Goal: Transaction & Acquisition: Purchase product/service

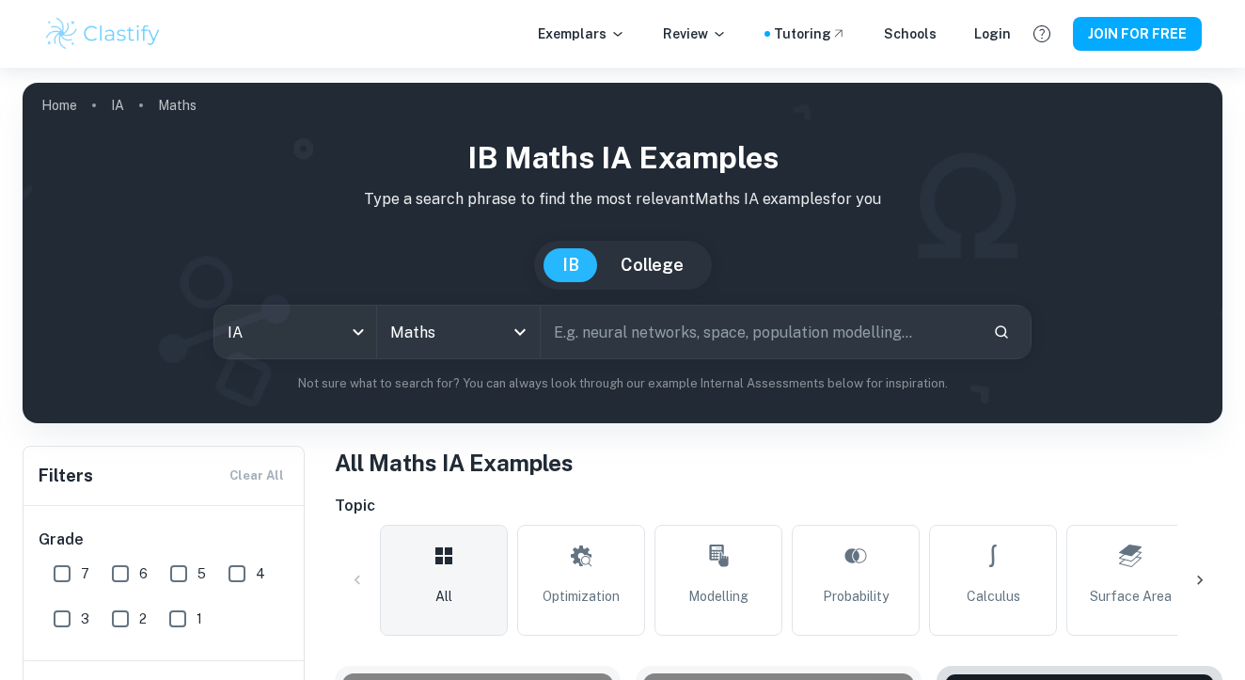
scroll to position [563, 0]
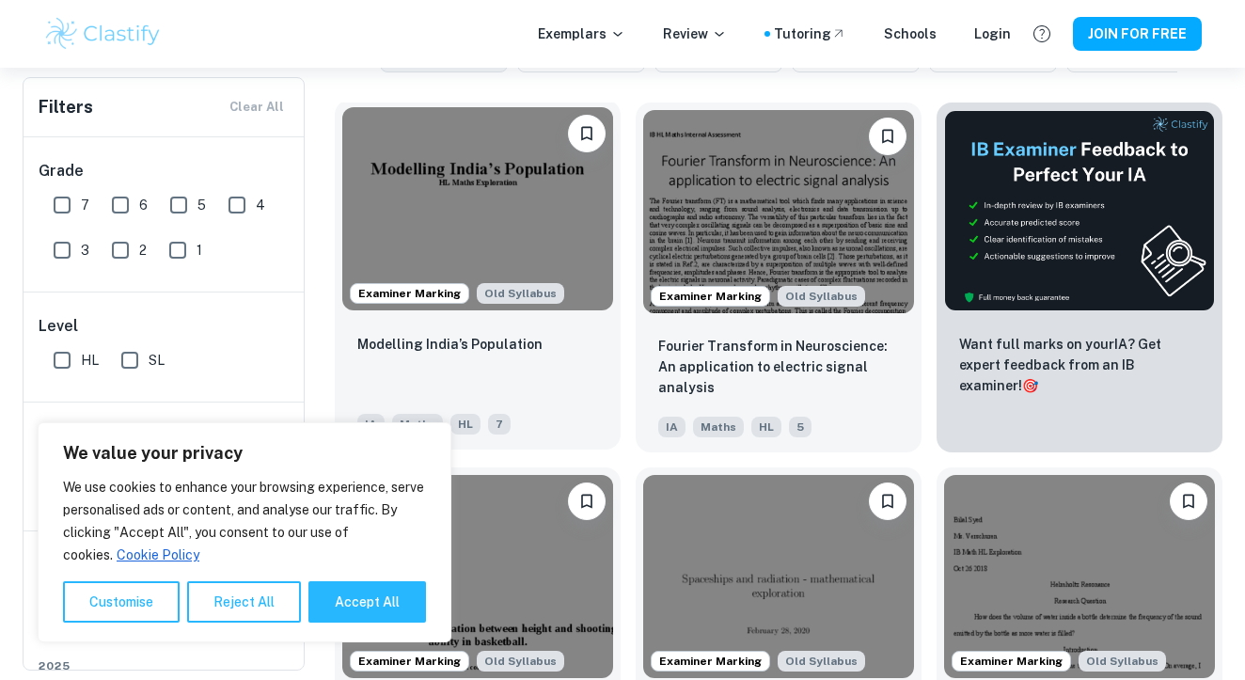
click at [523, 230] on img at bounding box center [477, 208] width 271 height 203
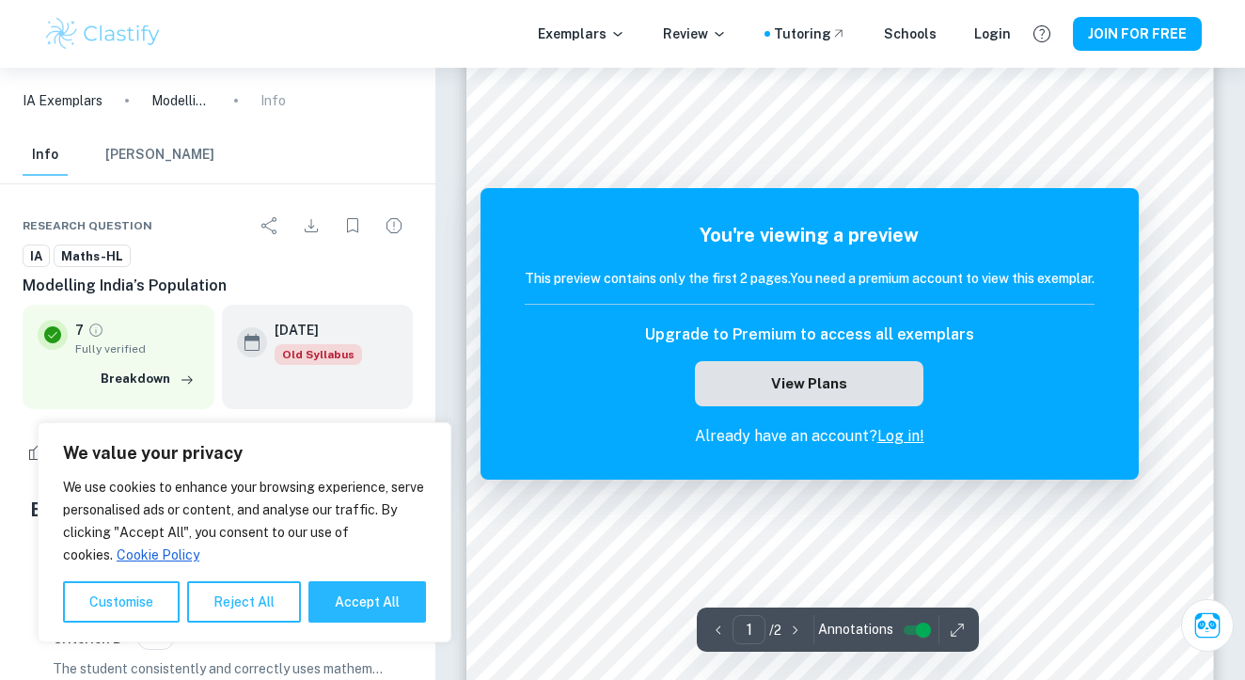
click at [864, 389] on button "View Plans" at bounding box center [809, 383] width 228 height 45
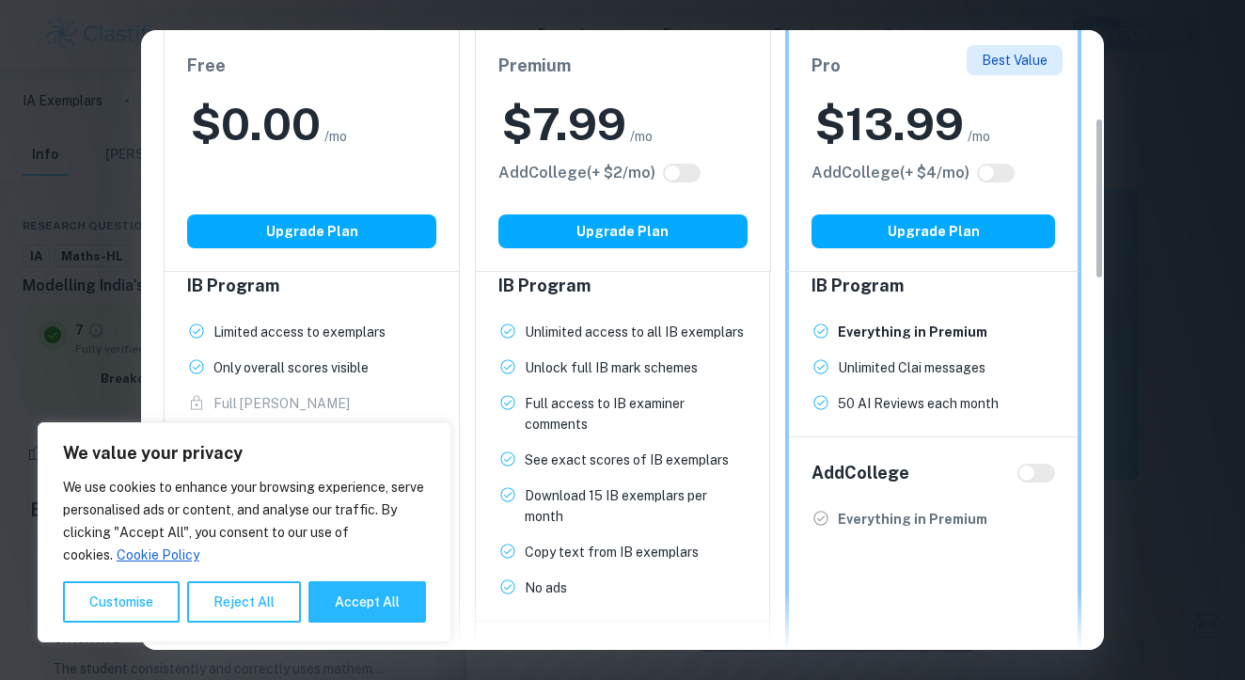
scroll to position [261, 0]
click at [378, 603] on button "Accept All" at bounding box center [368, 601] width 118 height 41
checkbox input "true"
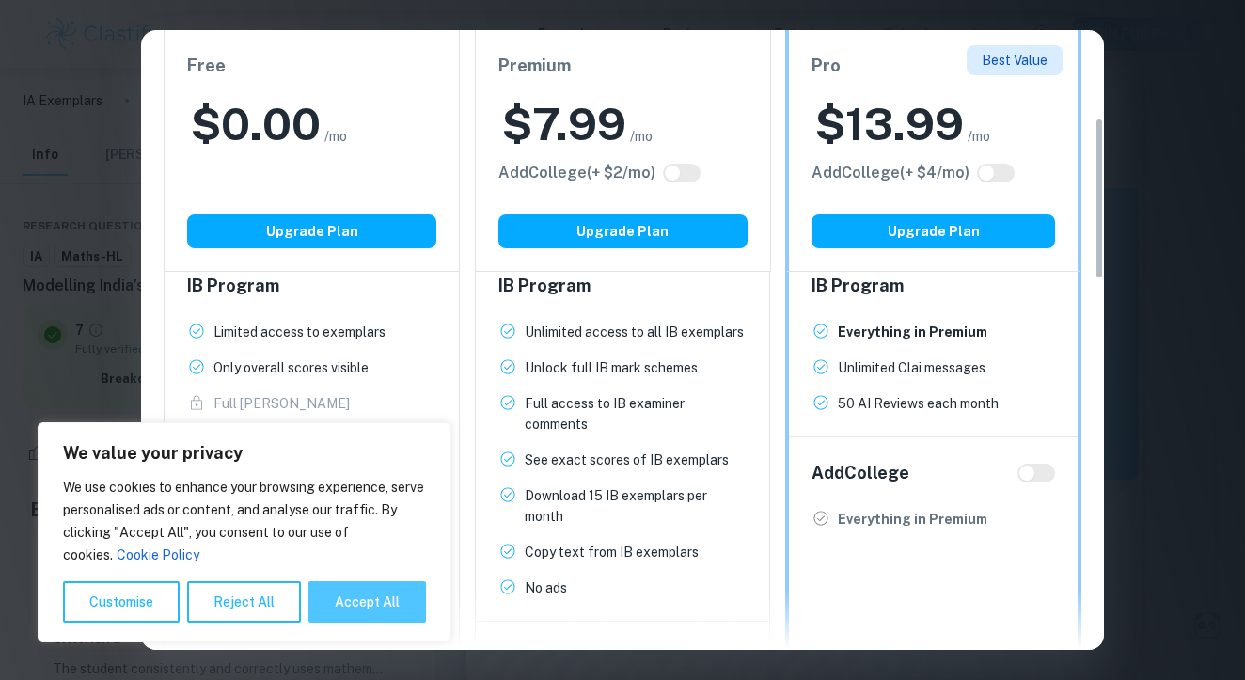
checkbox input "true"
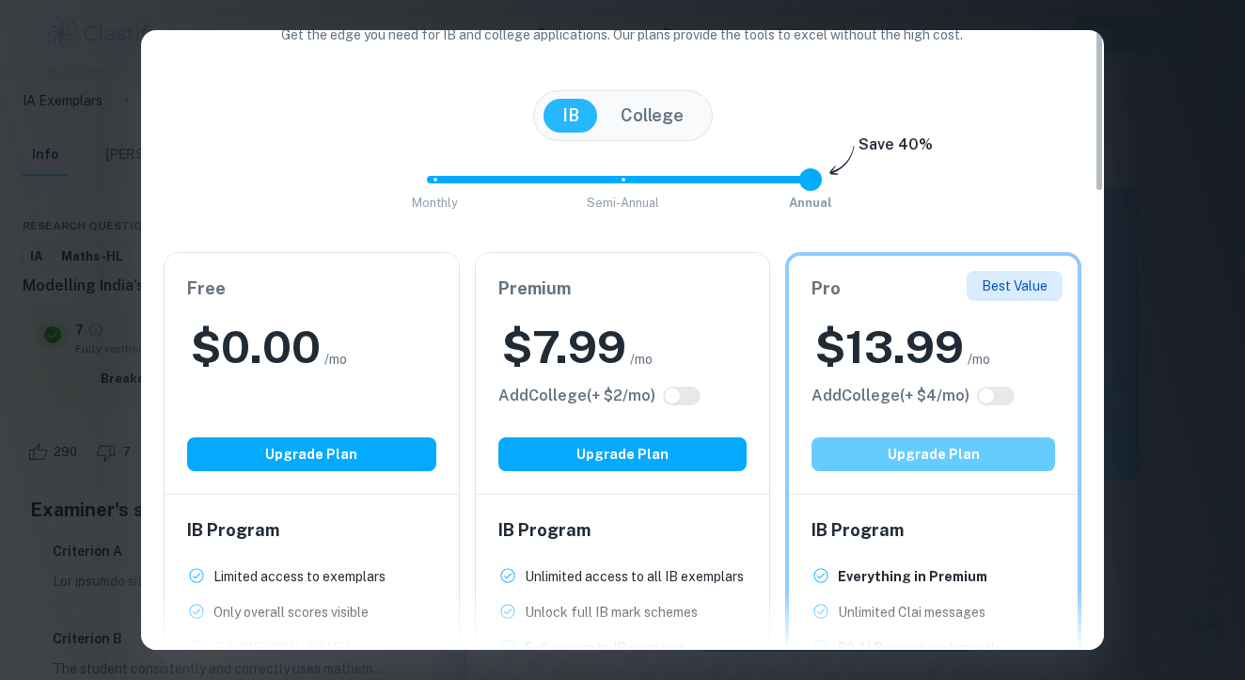
scroll to position [0, 0]
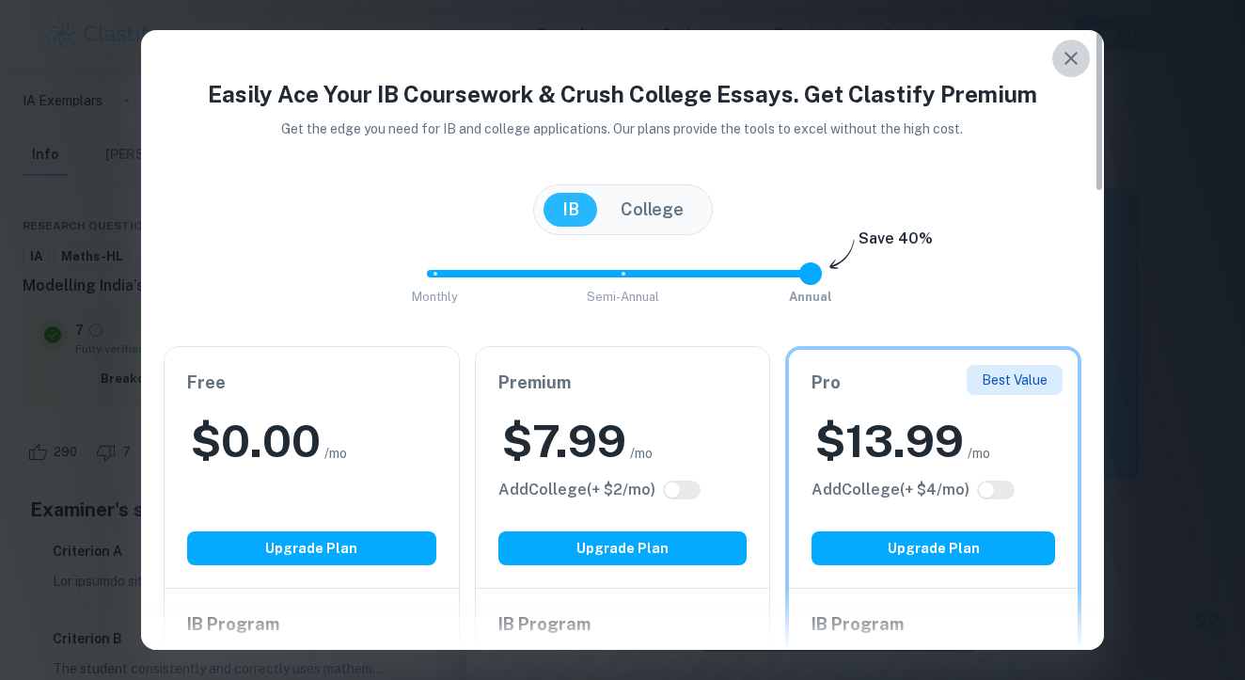
click at [1061, 57] on icon "button" at bounding box center [1071, 58] width 23 height 23
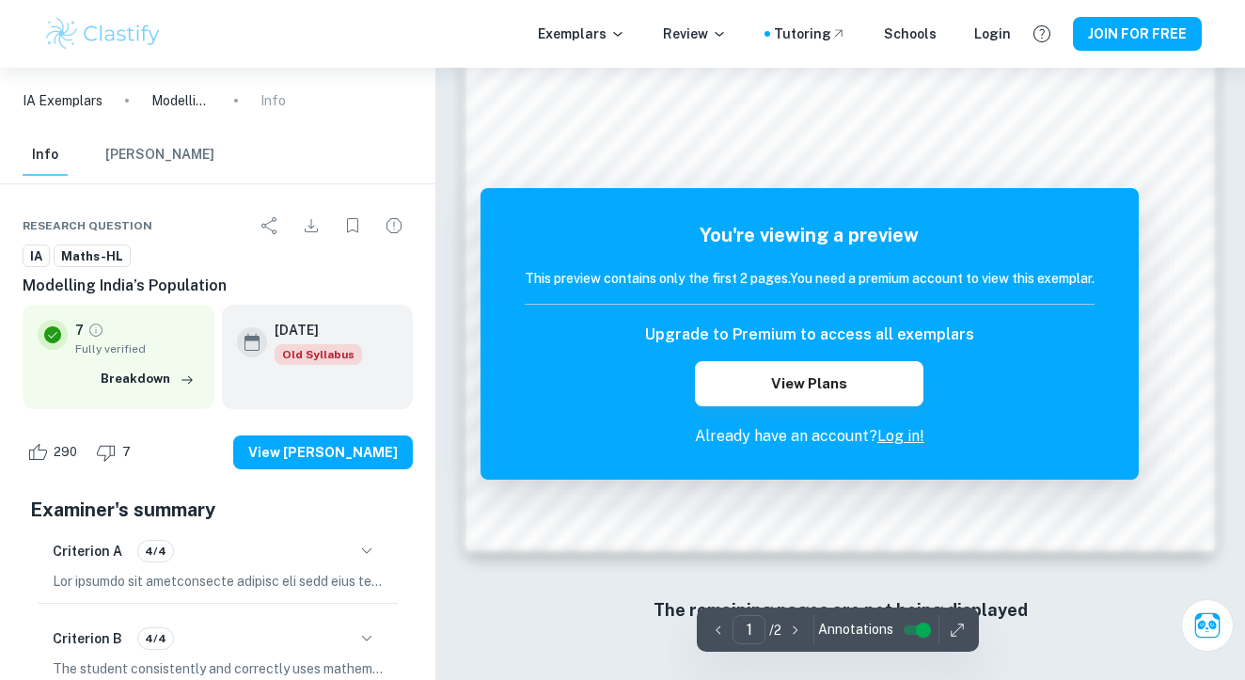
scroll to position [1659, 0]
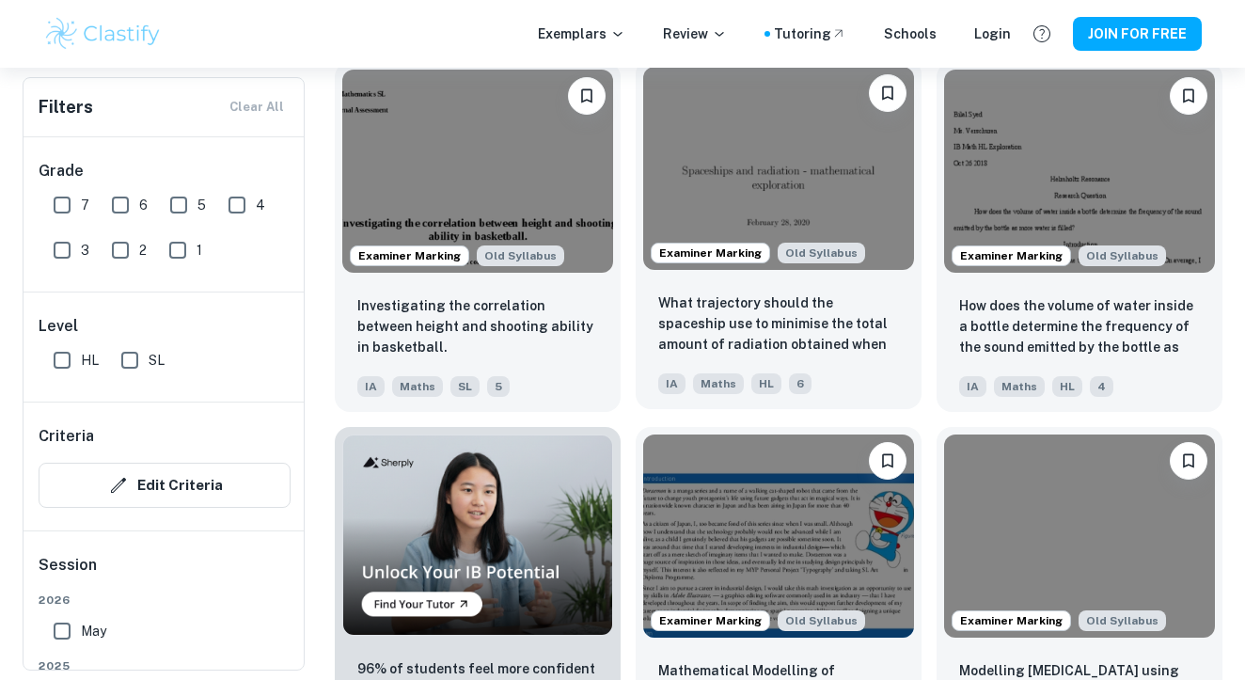
scroll to position [968, 0]
